Goal: Contribute content

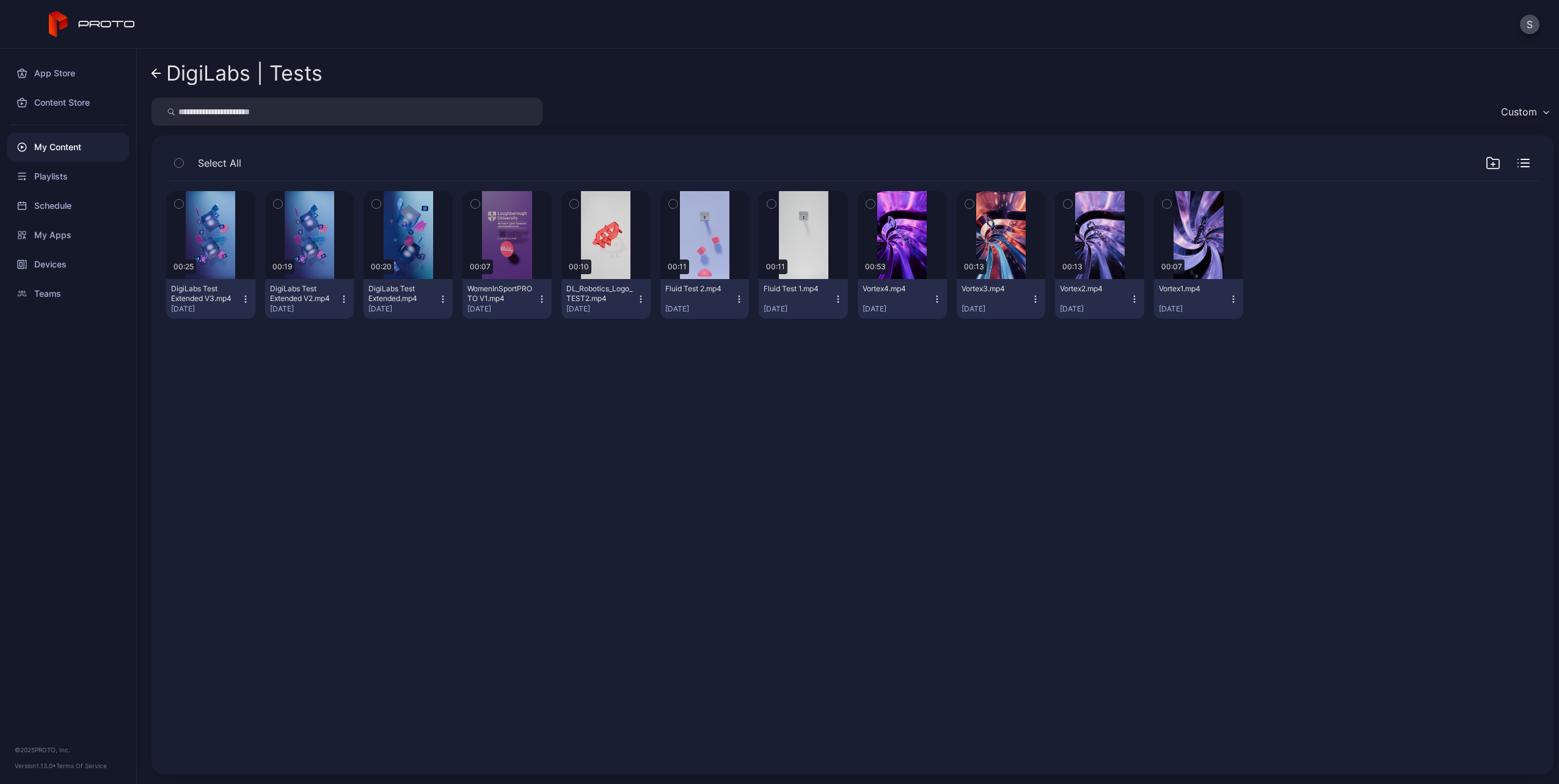
click at [161, 75] on link "DigiLabs | Tests" at bounding box center [237, 73] width 171 height 29
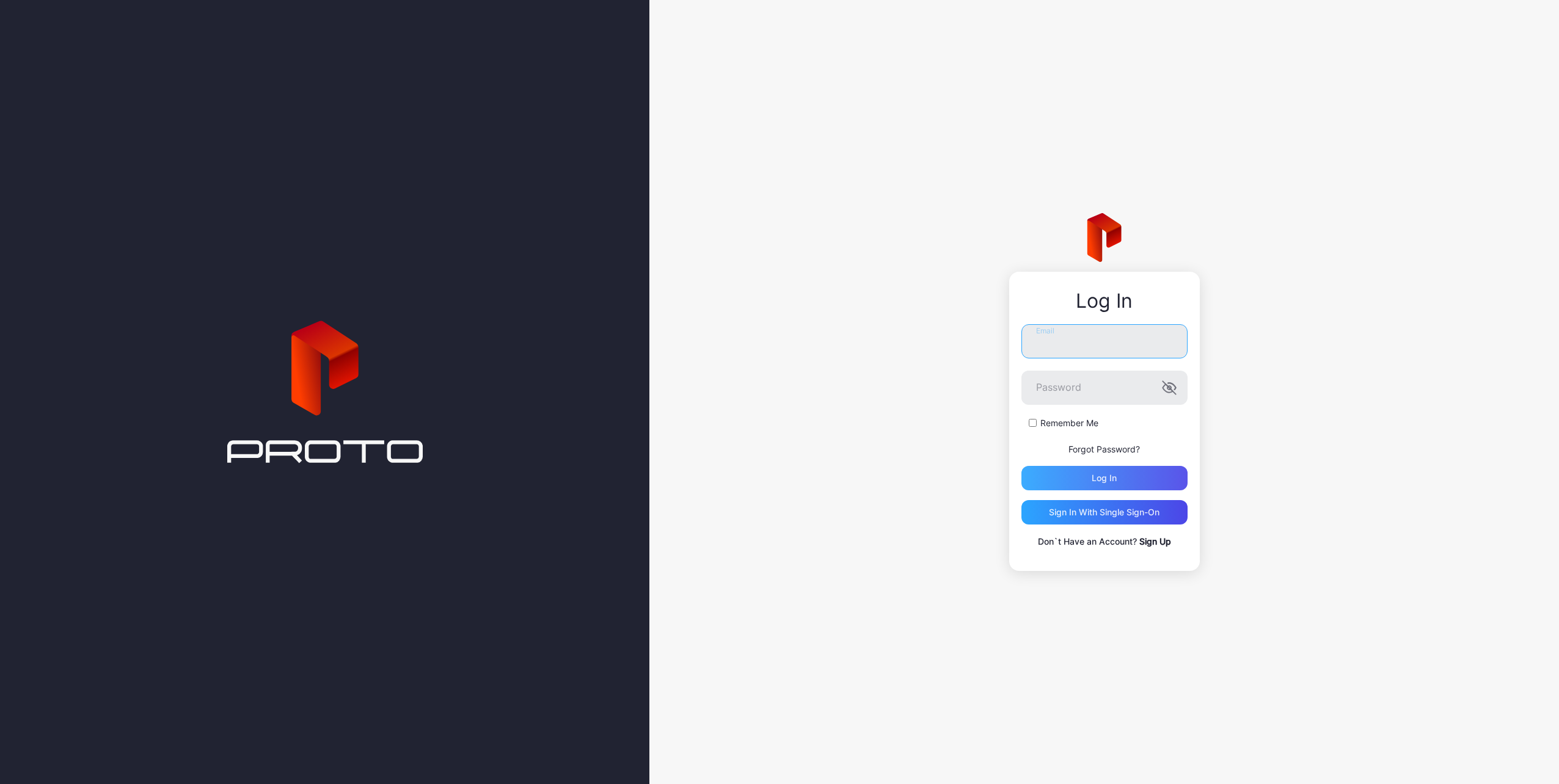
type input "**********"
click at [1082, 471] on div "Log in" at bounding box center [1104, 478] width 166 height 24
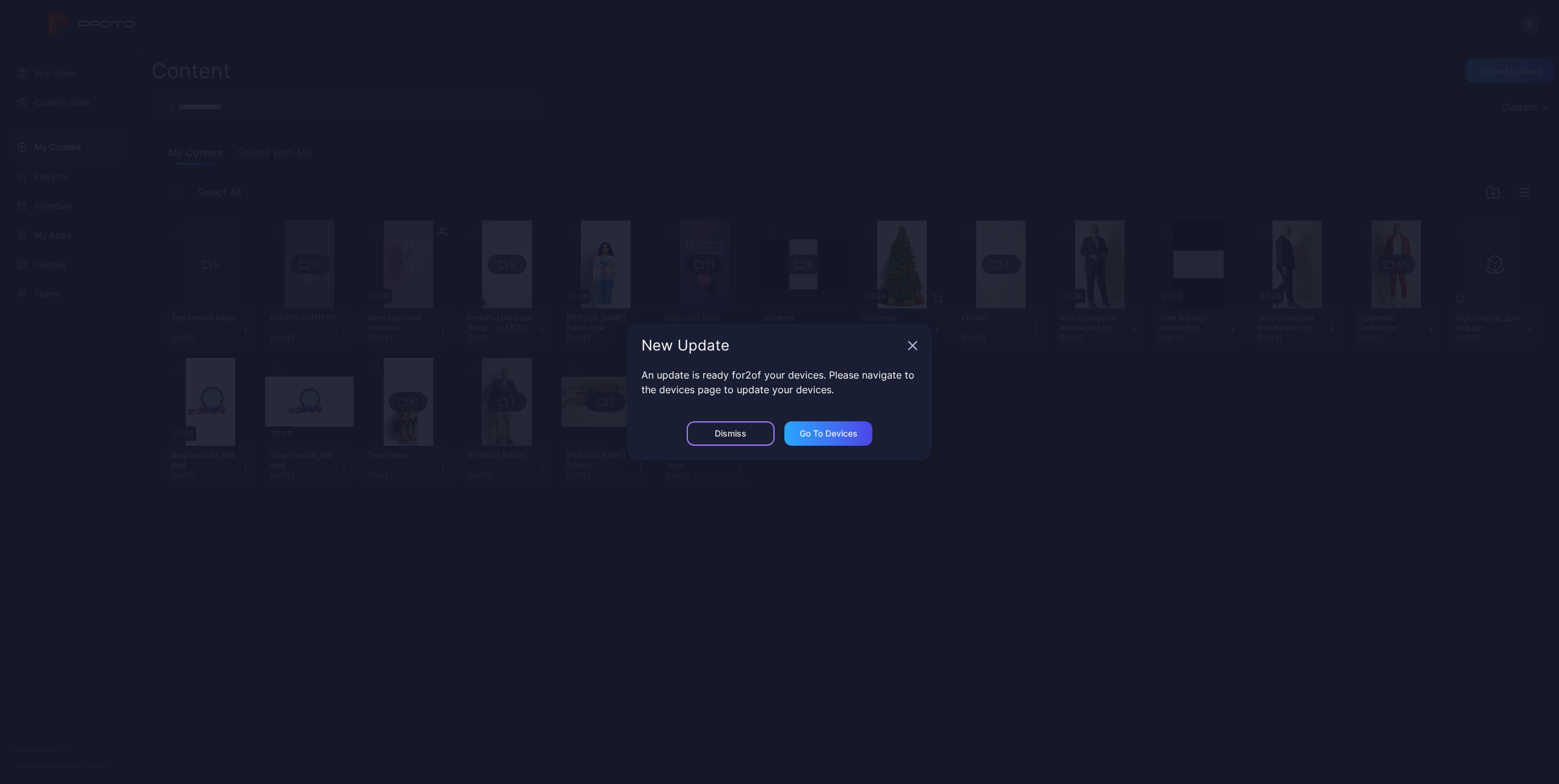
click at [726, 437] on div "Dismiss" at bounding box center [731, 434] width 31 height 10
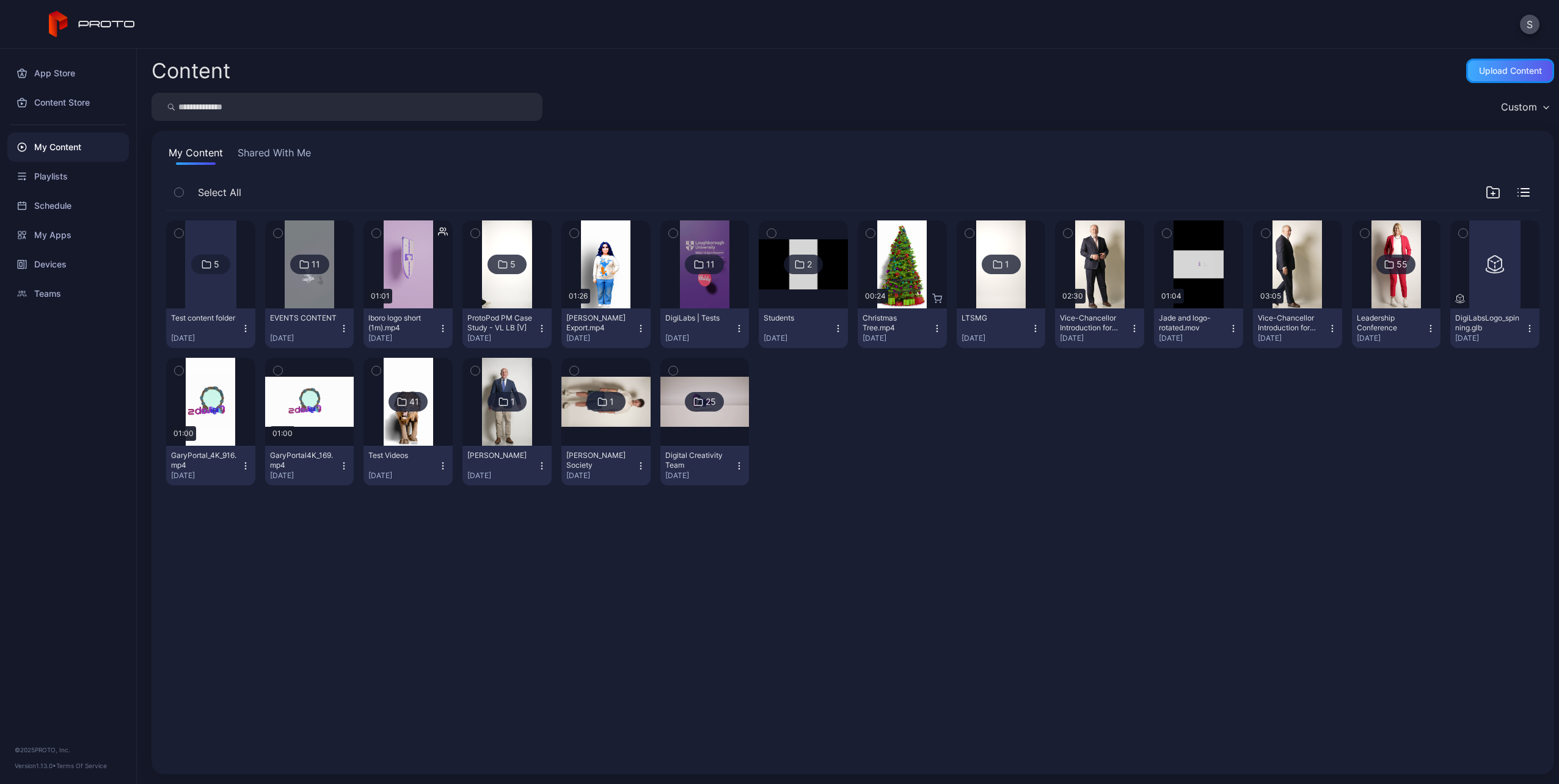
click at [1479, 69] on div "Upload Content" at bounding box center [1510, 70] width 63 height 10
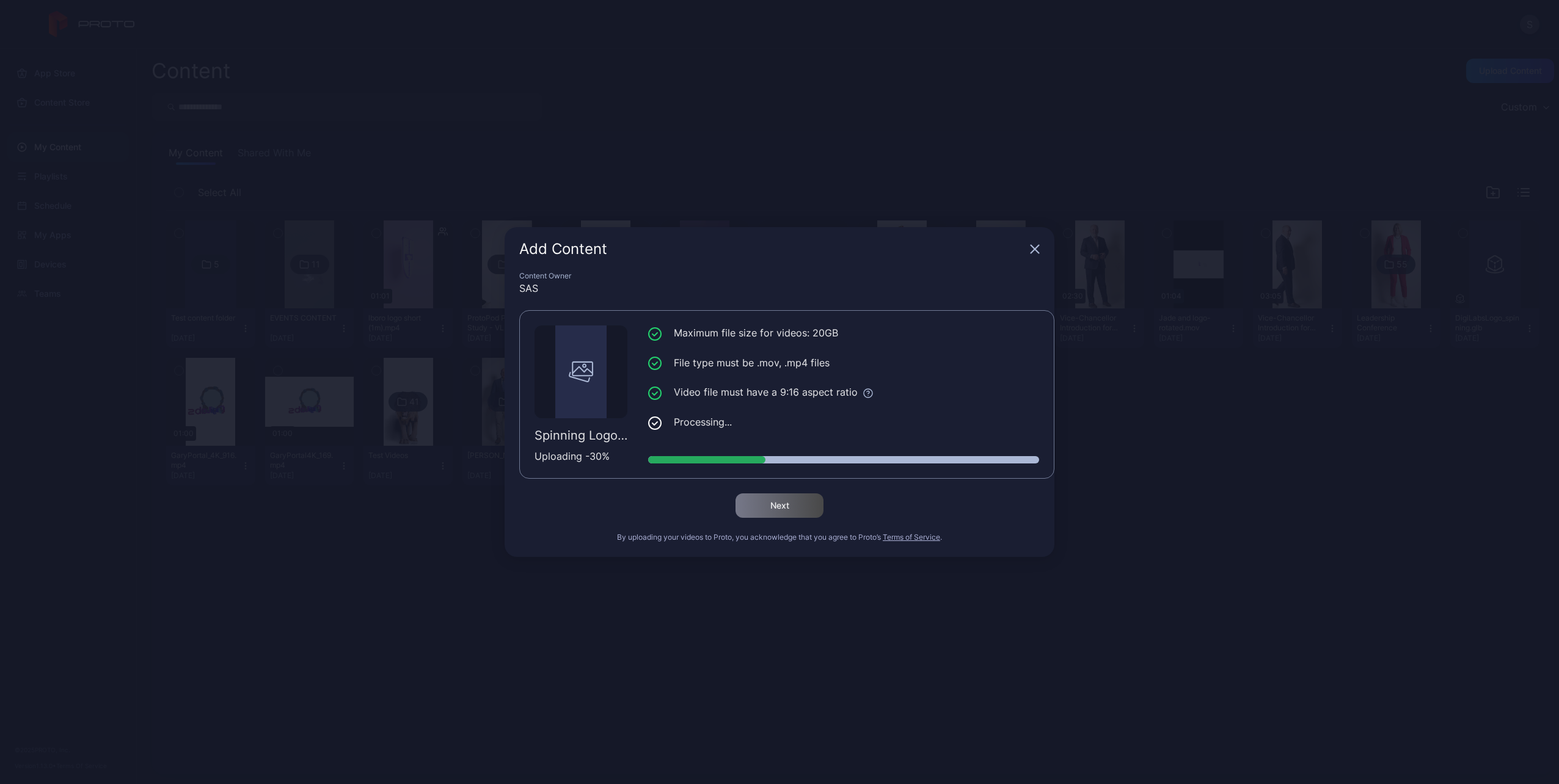
click at [1308, 498] on div "Add Content Content Owner SAS Spinning Logos PROTO.mp4 Uploading - 30 % Maximum…" at bounding box center [780, 392] width 1559 height 784
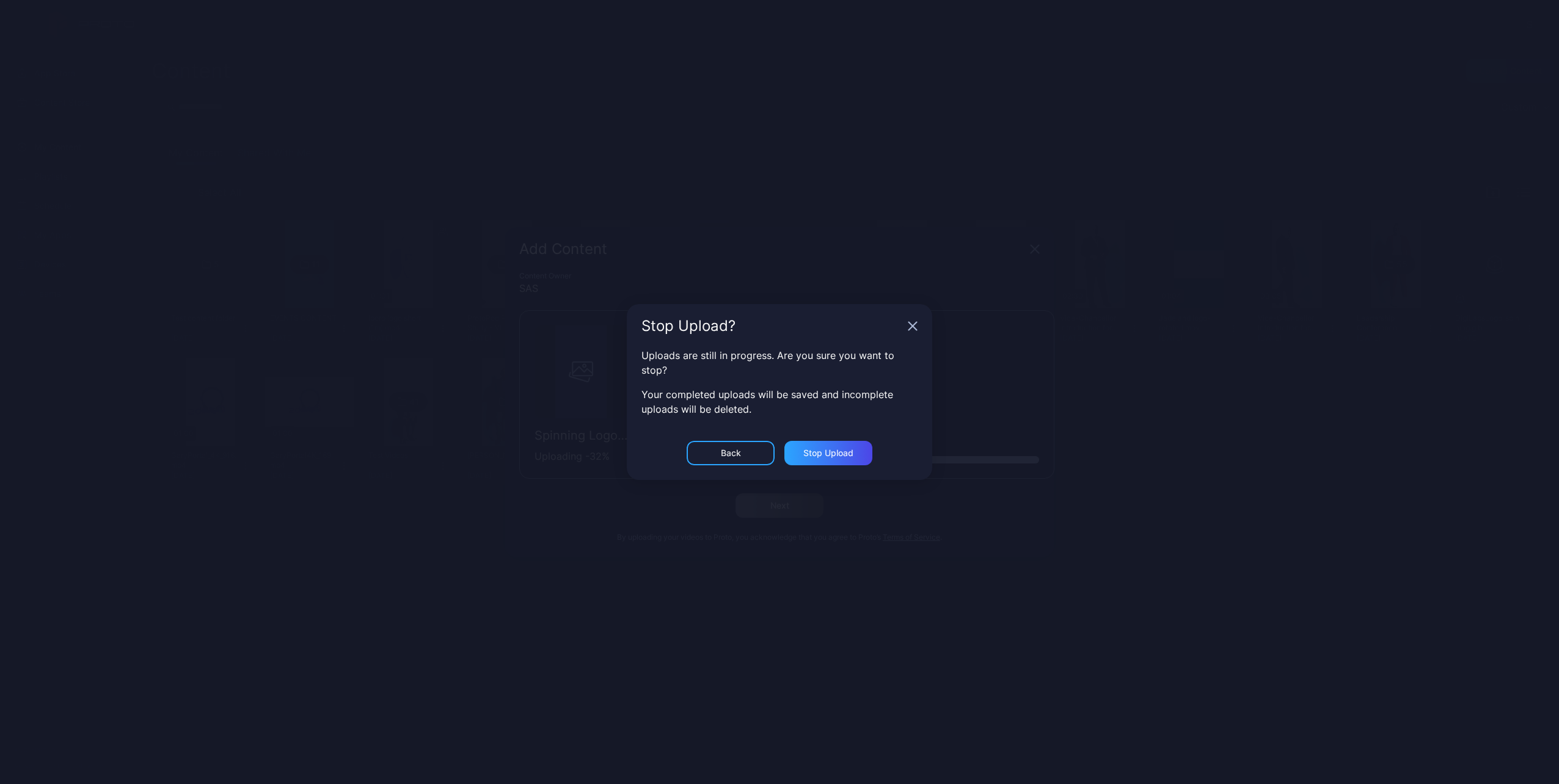
click at [913, 327] on g "button" at bounding box center [913, 327] width 8 height 8
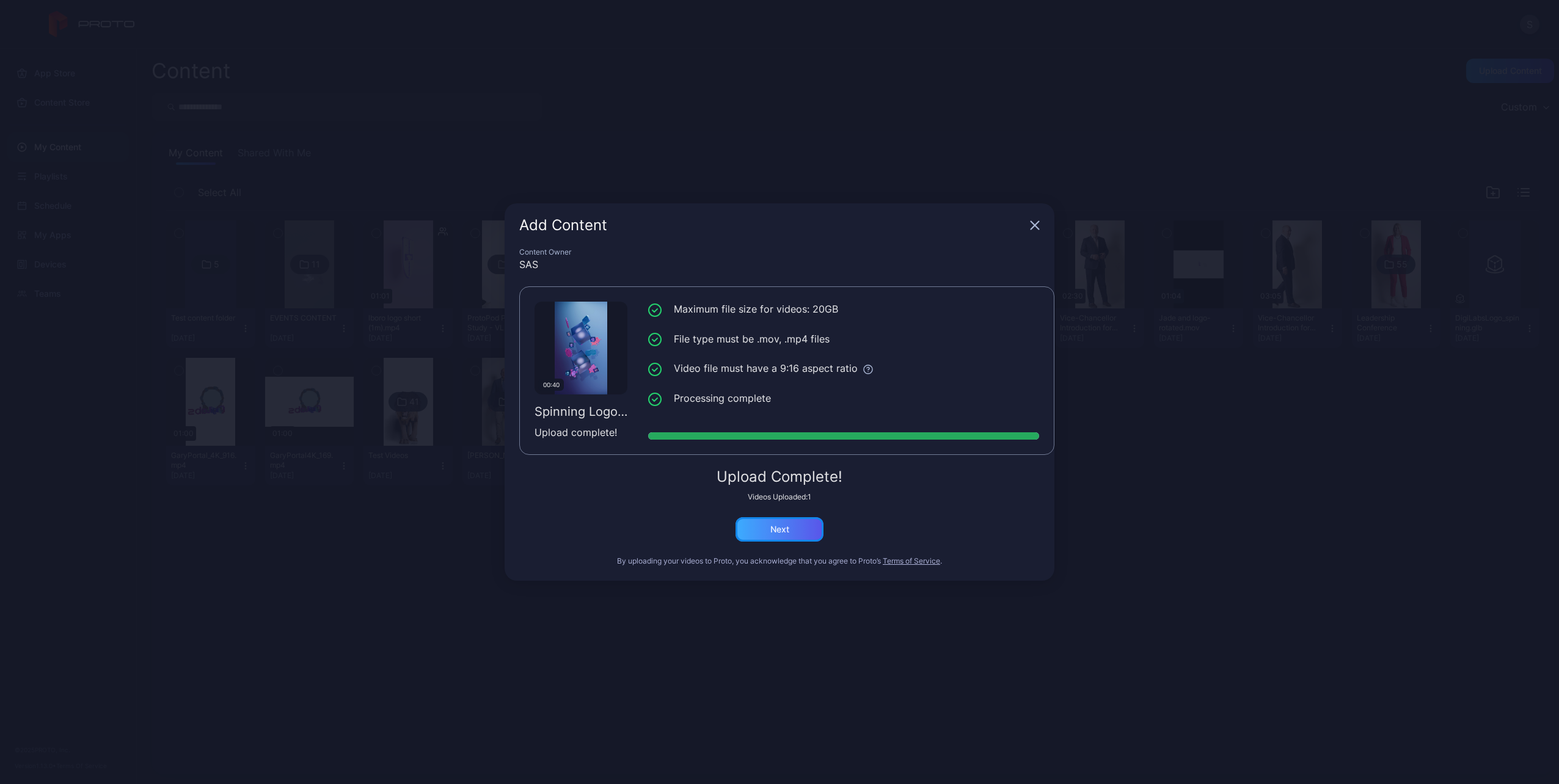
click at [795, 527] on div "Next" at bounding box center [780, 529] width 88 height 24
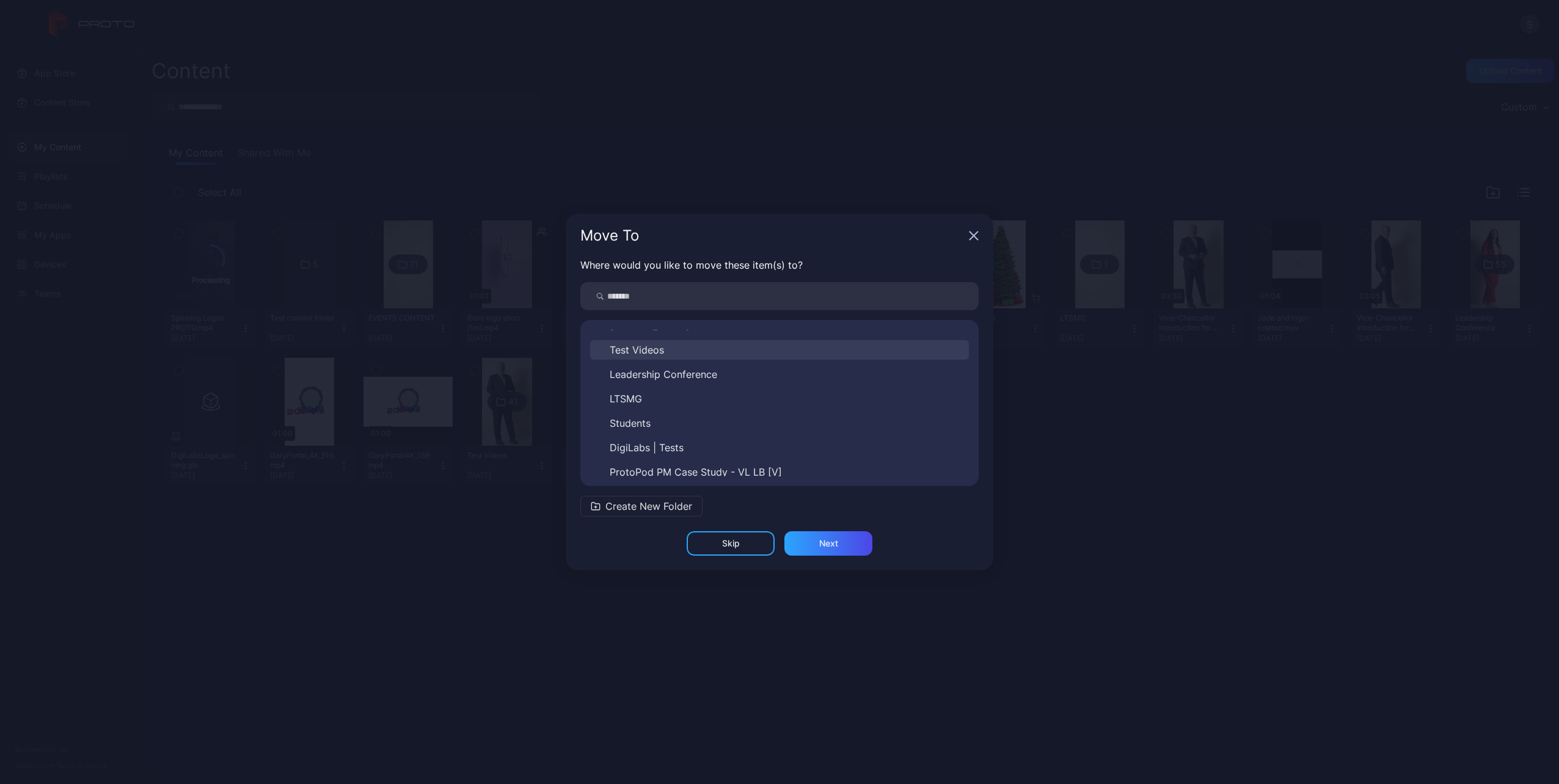
scroll to position [142, 0]
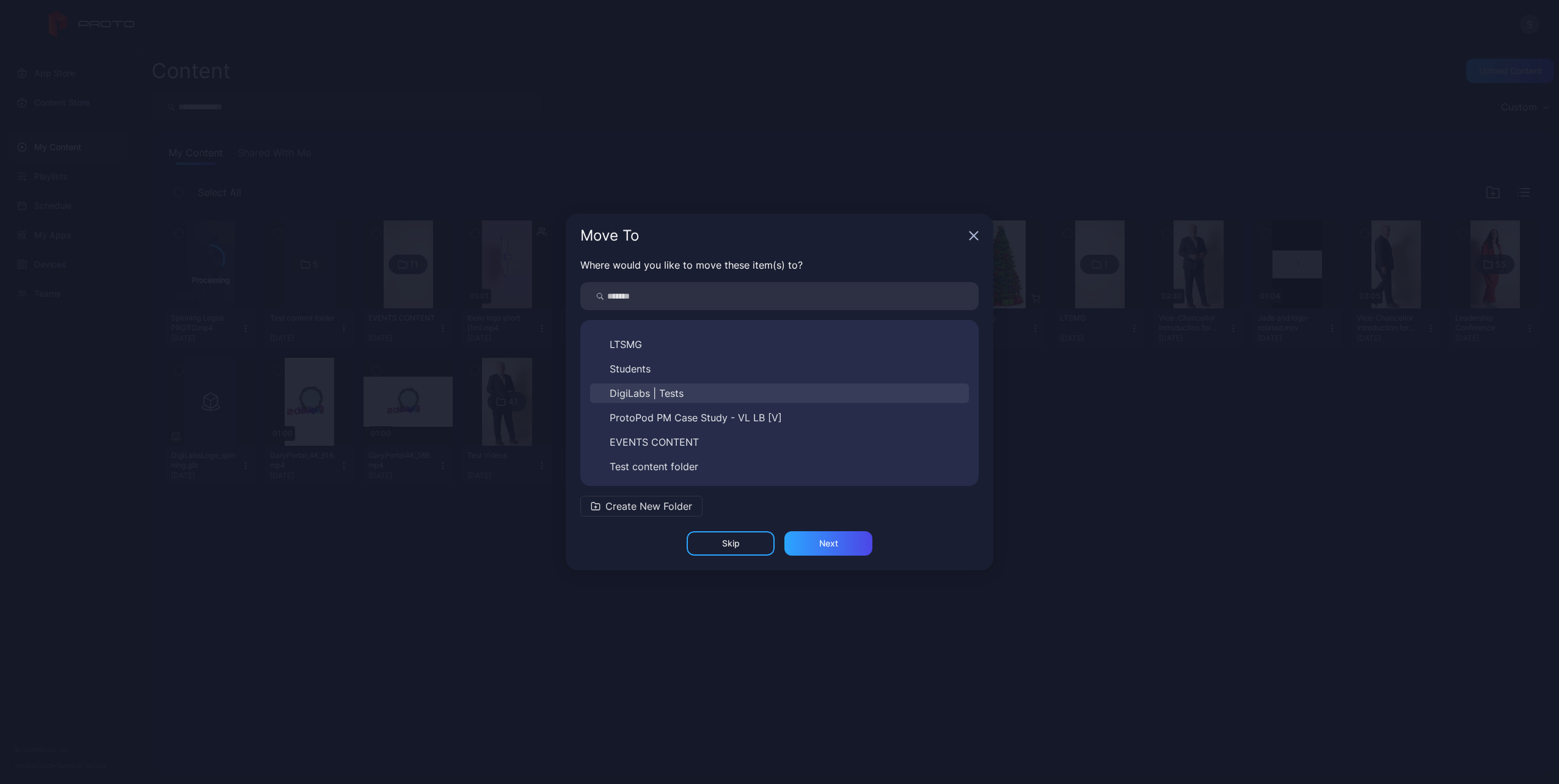
click at [666, 398] on span "DigiLabs | Tests" at bounding box center [646, 393] width 74 height 15
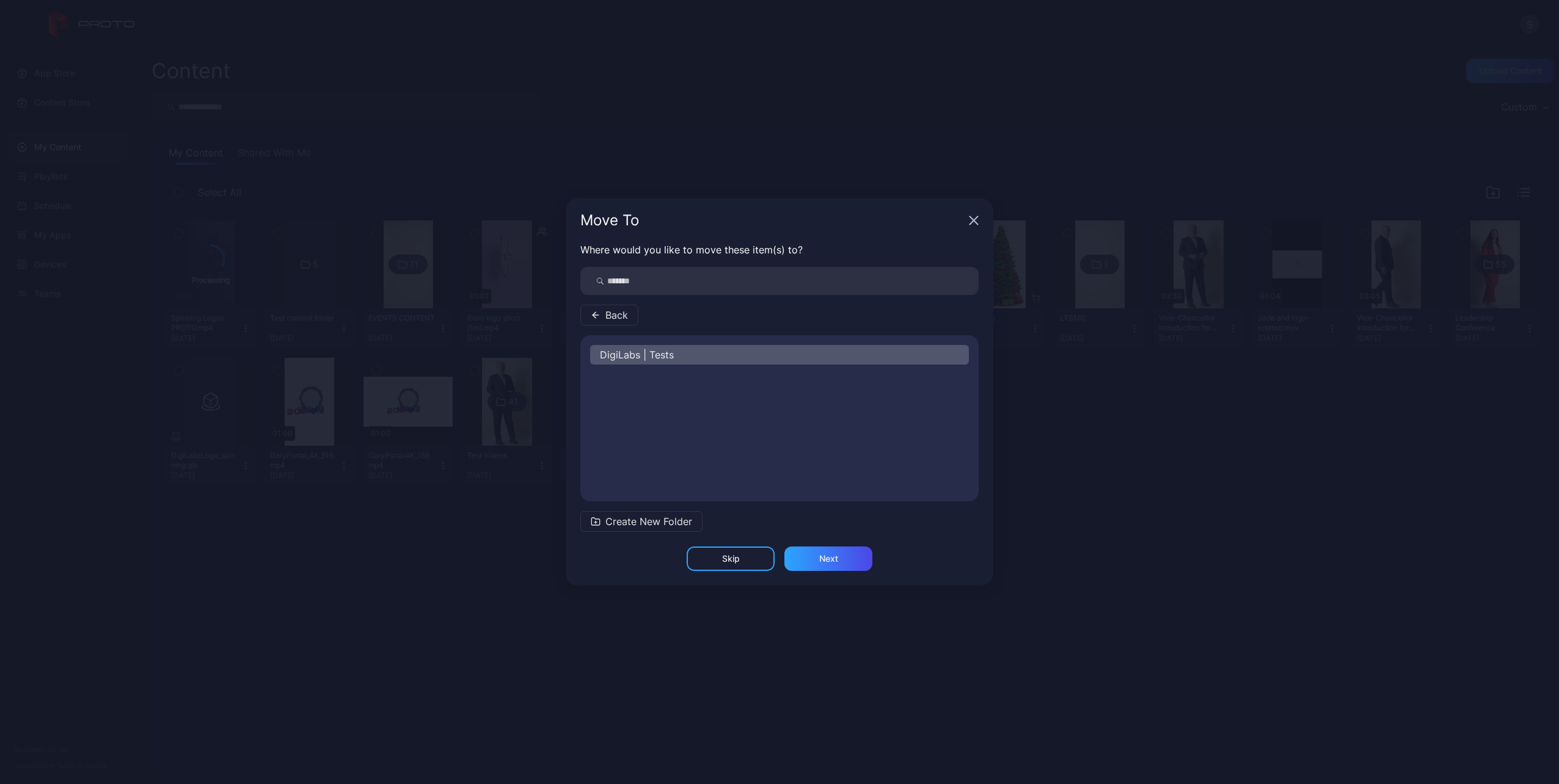
scroll to position [0, 0]
click at [822, 559] on div "Next" at bounding box center [828, 559] width 19 height 10
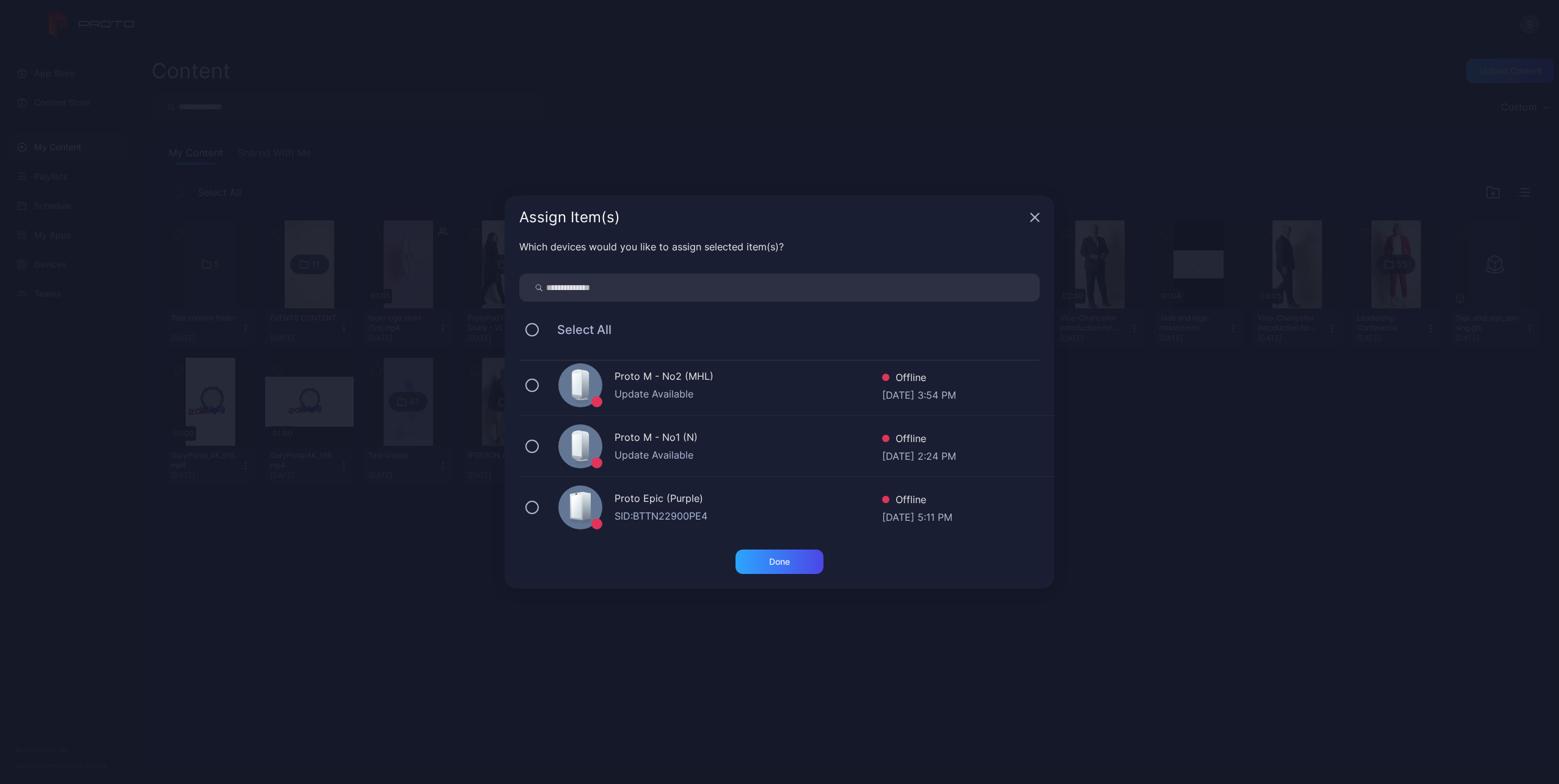
scroll to position [70, 0]
click at [768, 557] on div "Done" at bounding box center [780, 561] width 88 height 24
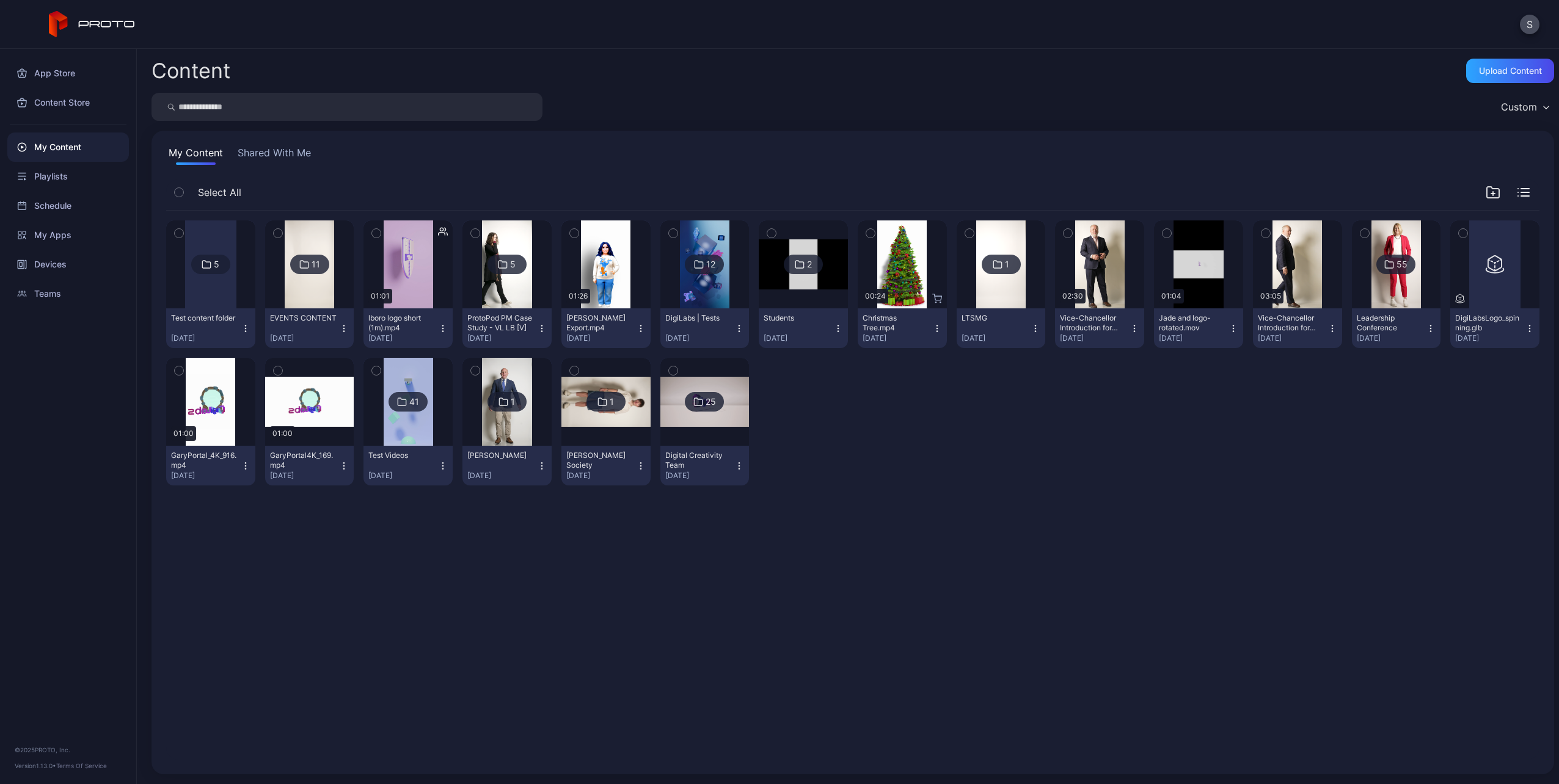
click at [699, 278] on img at bounding box center [704, 265] width 50 height 88
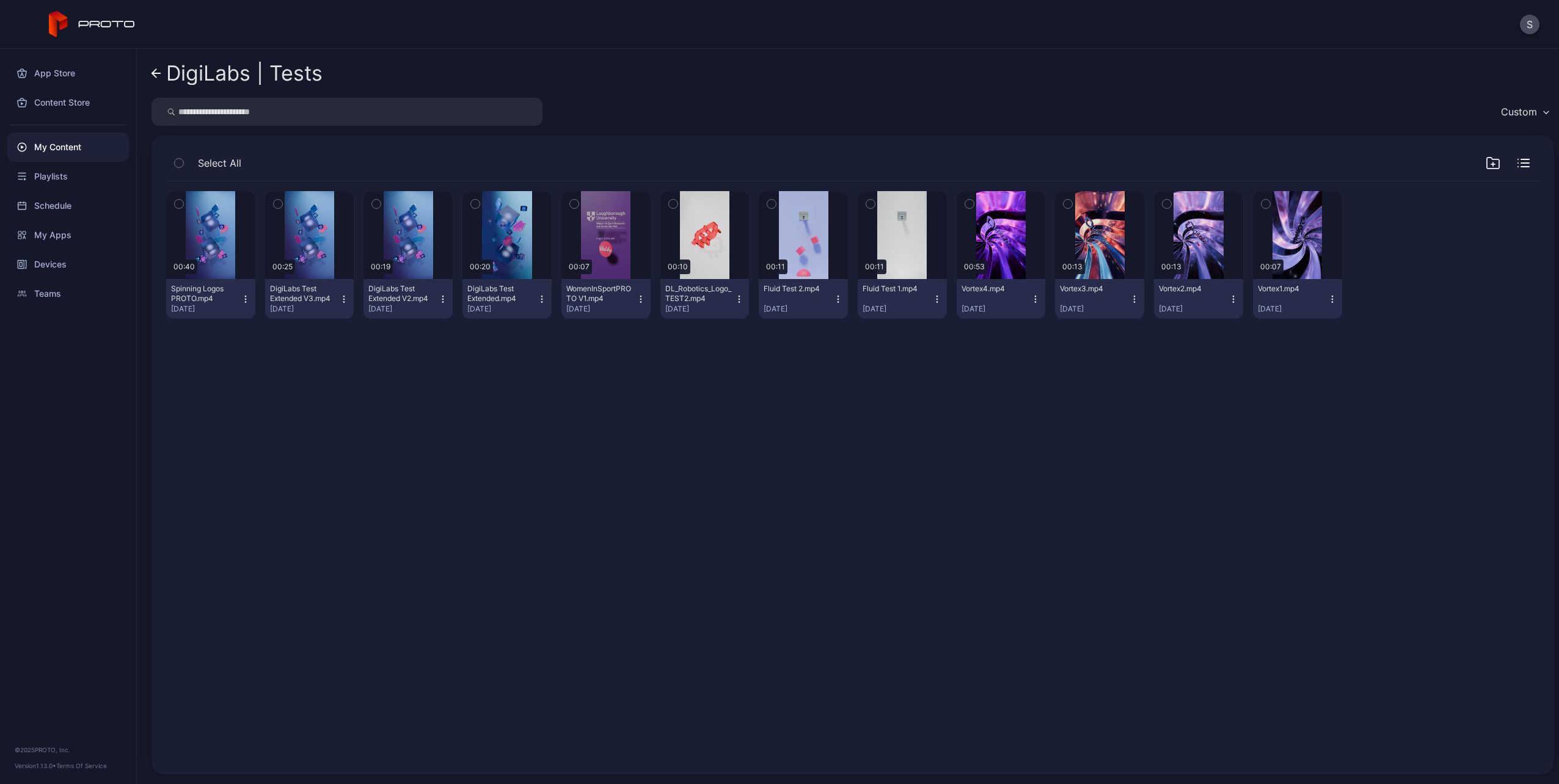
click at [683, 652] on div "Preview 00:40 Spinning Logos PROTO.mp4 Sep 1, 2025 Preview 00:25 DigiLabs Test …" at bounding box center [853, 471] width 1393 height 598
